Goal: Check status: Check status

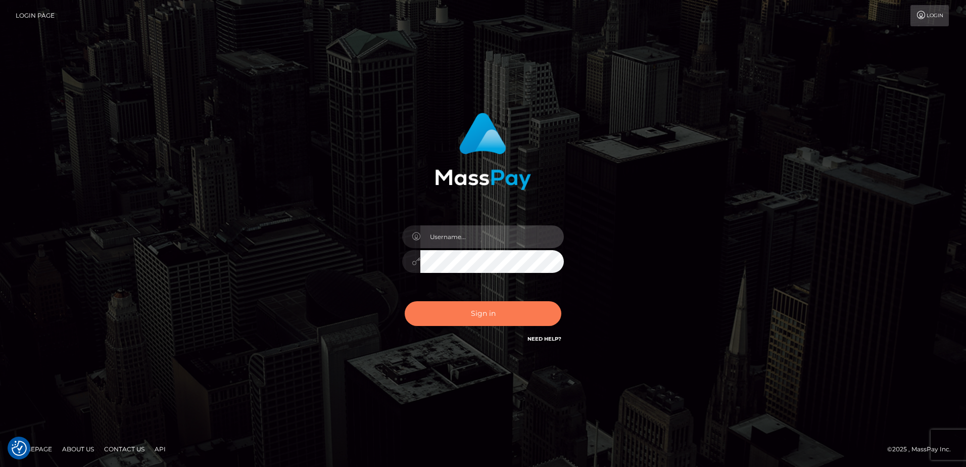
type input "[PERSON_NAME]"
click at [502, 316] on button "Sign in" at bounding box center [483, 313] width 157 height 25
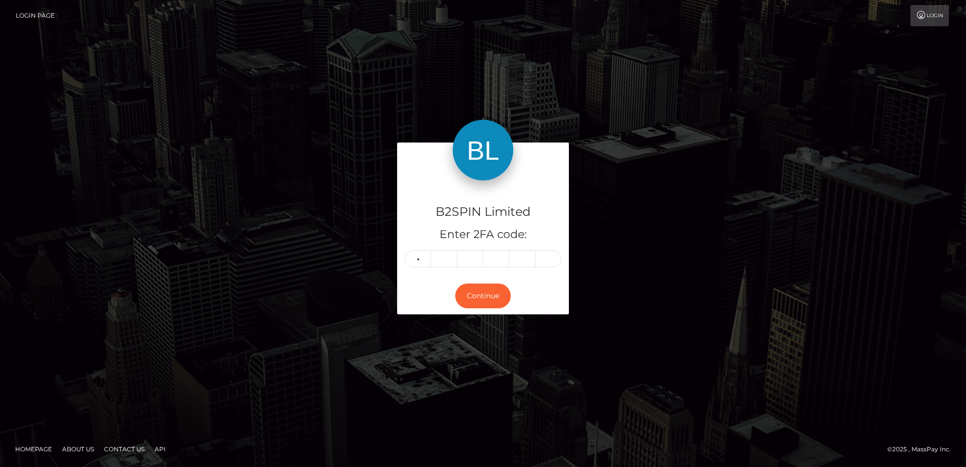
type input "0"
type input "2"
type input "6"
type input "1"
type input "8"
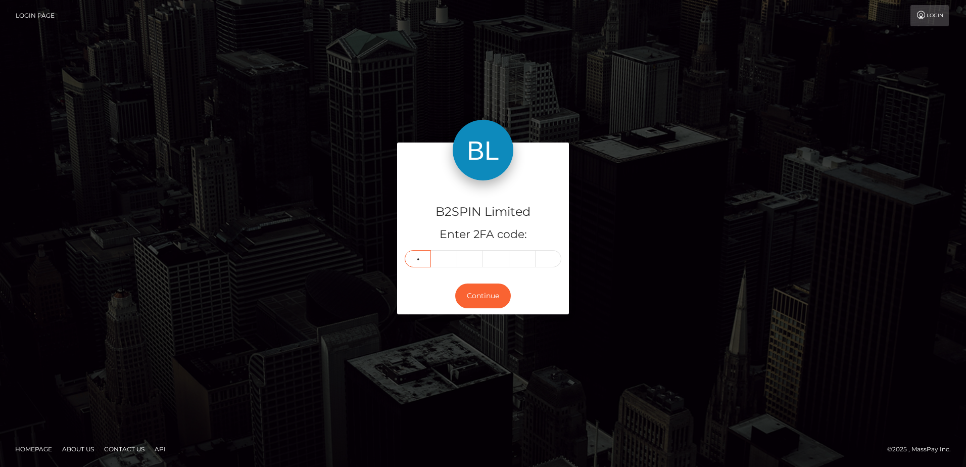
type input "9"
type input "5"
type input "6"
type input "4"
type input "8"
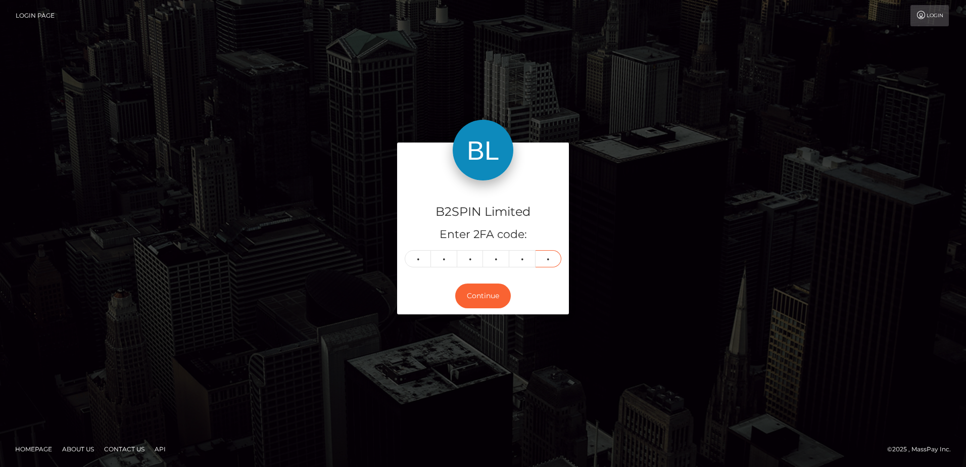
type input "1"
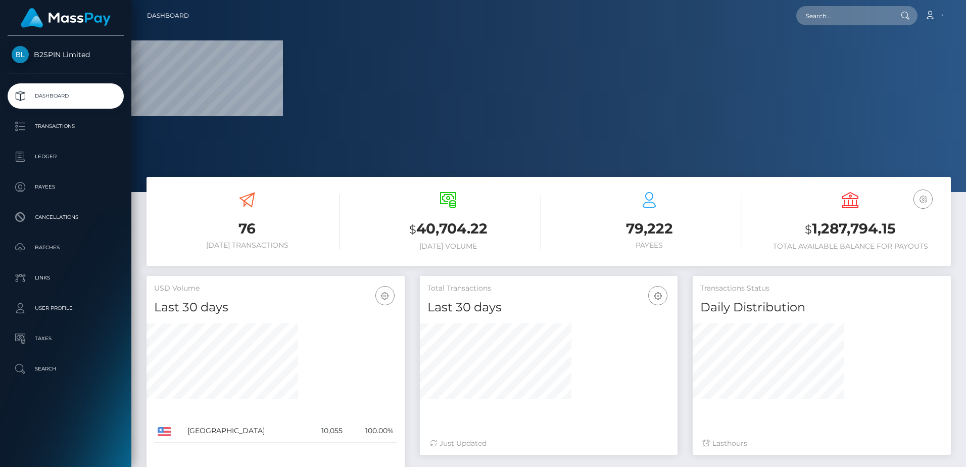
click at [846, 227] on h3 "$ 1,287,794.15" at bounding box center [851, 229] width 186 height 21
copy h3 "1,287,794.15"
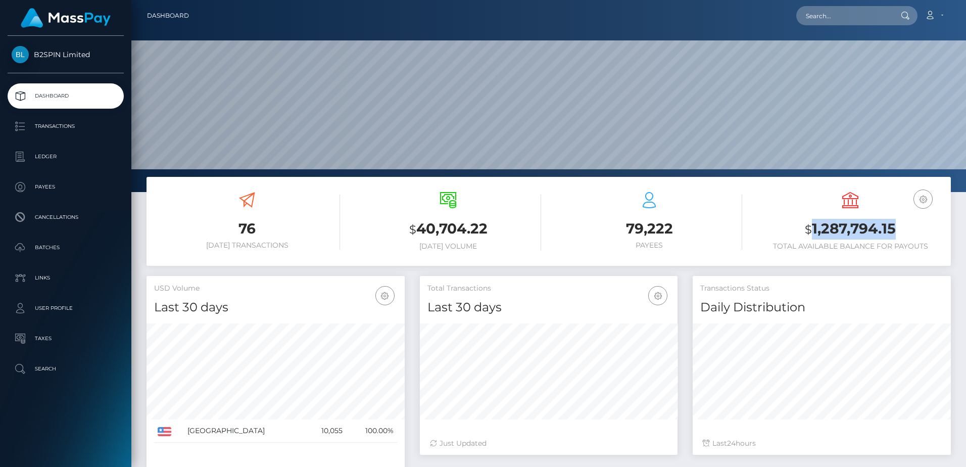
scroll to position [179, 258]
